Goal: Task Accomplishment & Management: Manage account settings

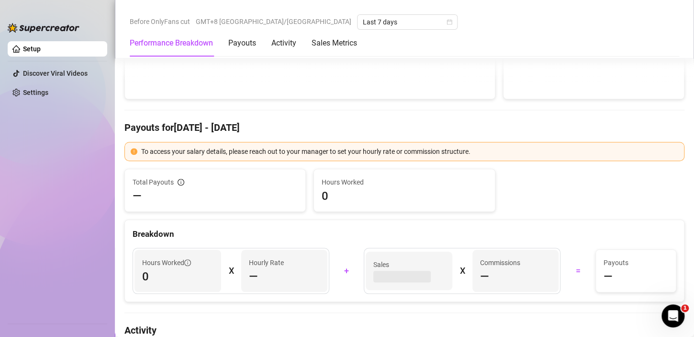
scroll to position [198, 0]
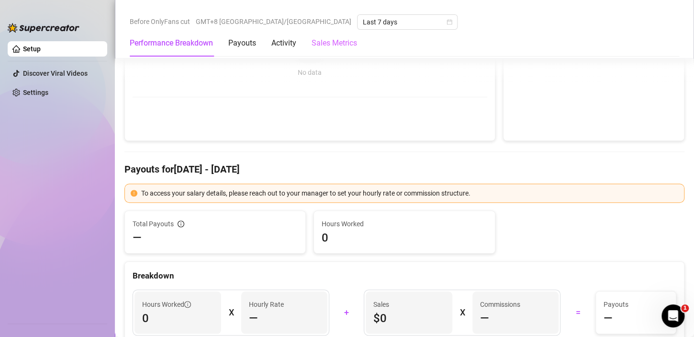
click at [335, 54] on div "Sales Metrics" at bounding box center [334, 43] width 45 height 27
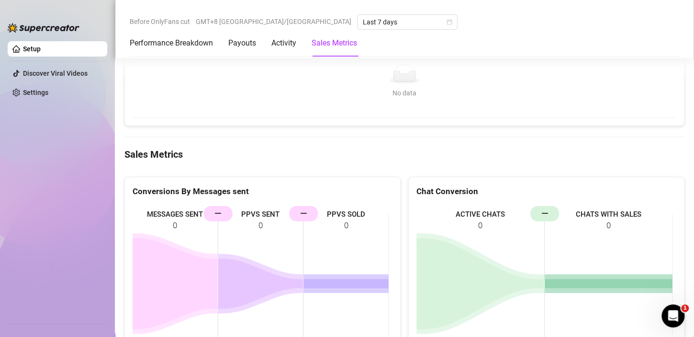
scroll to position [1054, 0]
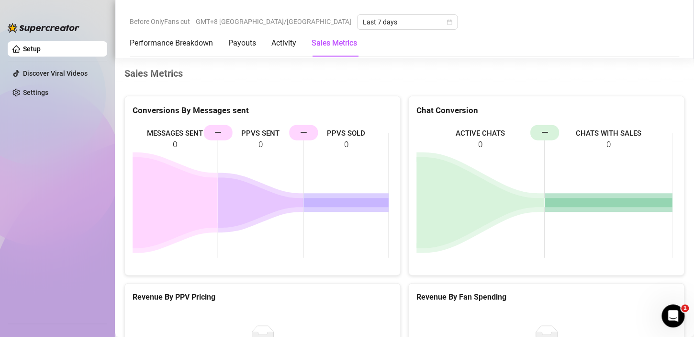
click at [335, 45] on Metrics "Sales Metrics" at bounding box center [334, 42] width 45 height 11
click at [286, 45] on div "Activity" at bounding box center [283, 42] width 25 height 11
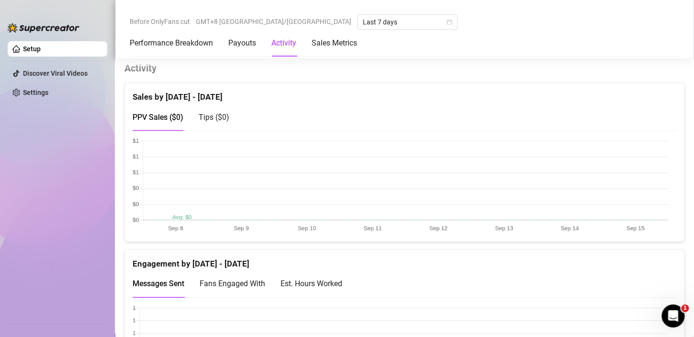
scroll to position [498, 0]
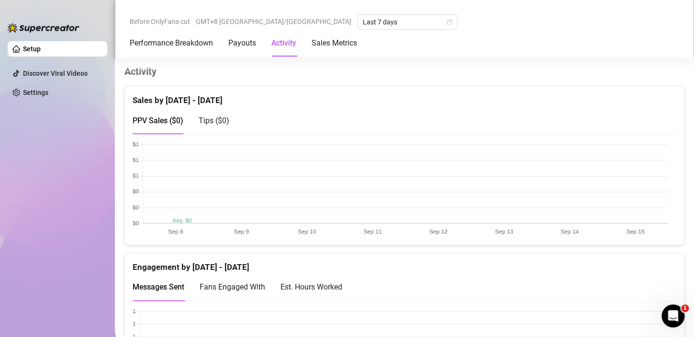
click at [259, 47] on div "Performance Breakdown Payouts Activity Sales Metrics" at bounding box center [243, 43] width 227 height 27
click at [254, 45] on div "Payouts" at bounding box center [242, 42] width 28 height 11
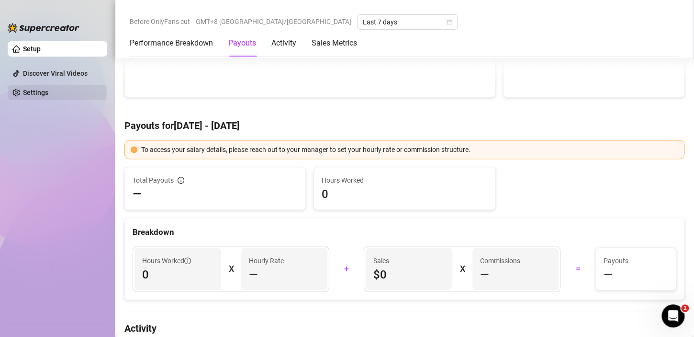
scroll to position [239, 0]
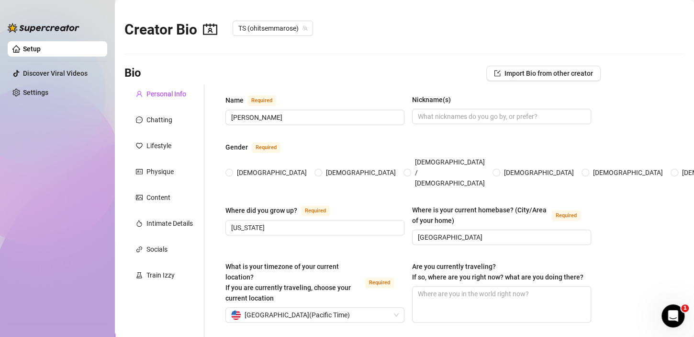
radio input "true"
